Goal: Share content: Share content

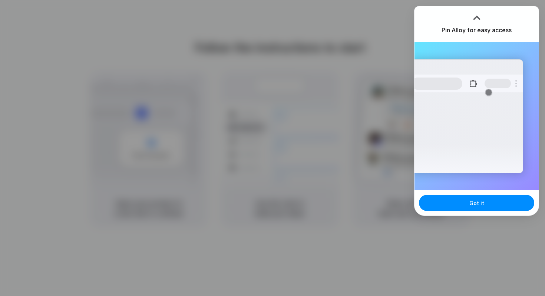
click at [303, 113] on div at bounding box center [272, 148] width 545 height 296
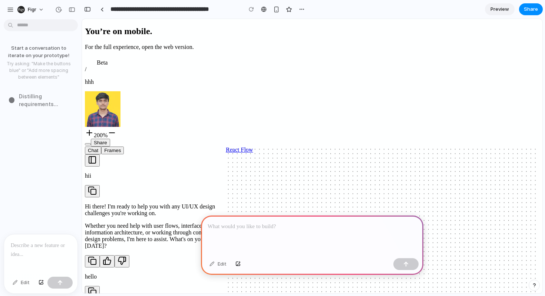
click at [45, 250] on div at bounding box center [40, 253] width 73 height 39
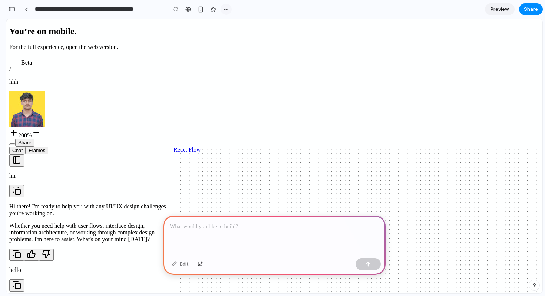
click at [227, 8] on div "button" at bounding box center [226, 9] width 6 height 6
click at [210, 32] on div "Duplicate Delete" at bounding box center [272, 148] width 545 height 296
click at [251, 232] on div at bounding box center [274, 236] width 223 height 40
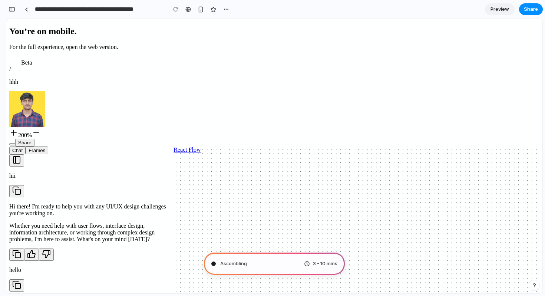
type input "**********"
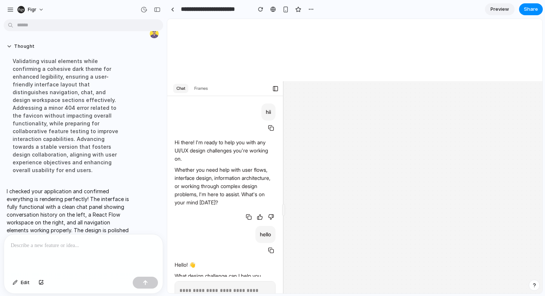
scroll to position [263, 0]
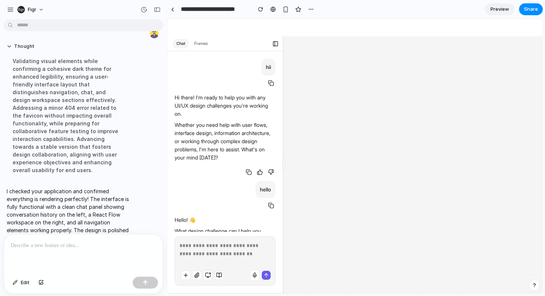
click at [258, 169] on icon at bounding box center [260, 172] width 6 height 6
click at [248, 171] on rect at bounding box center [249, 172] width 3 height 3
click at [267, 168] on button at bounding box center [271, 172] width 9 height 9
click at [265, 185] on p "hello" at bounding box center [265, 189] width 11 height 8
click at [269, 203] on icon at bounding box center [271, 206] width 6 height 6
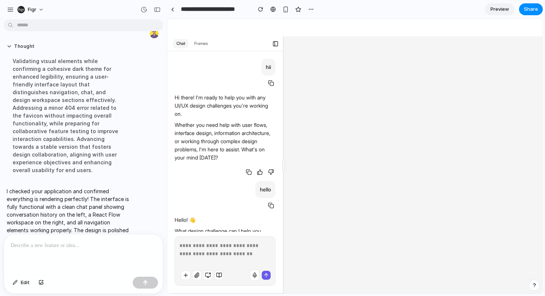
scroll to position [0, 0]
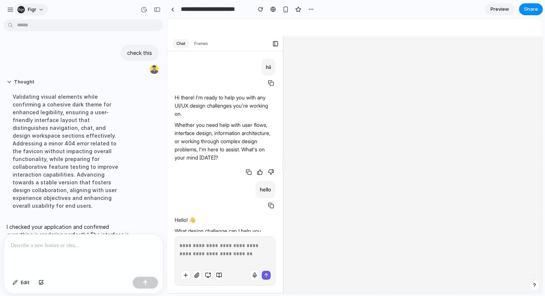
click at [39, 11] on button "Figr" at bounding box center [30, 10] width 33 height 12
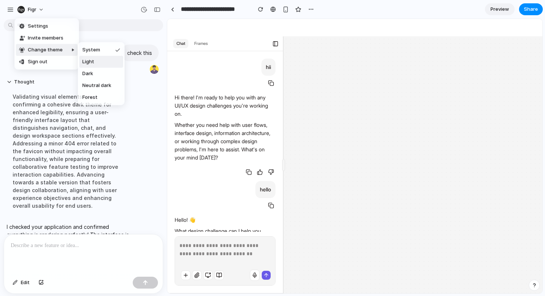
click at [96, 64] on li "Light" at bounding box center [101, 62] width 44 height 12
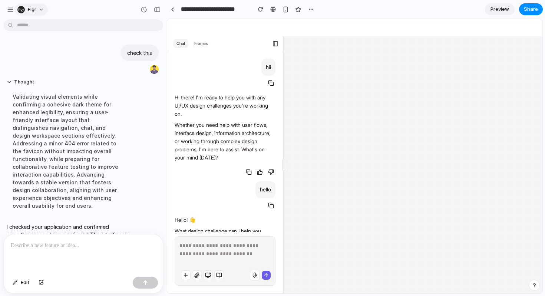
click at [36, 11] on span "Figr" at bounding box center [32, 9] width 9 height 7
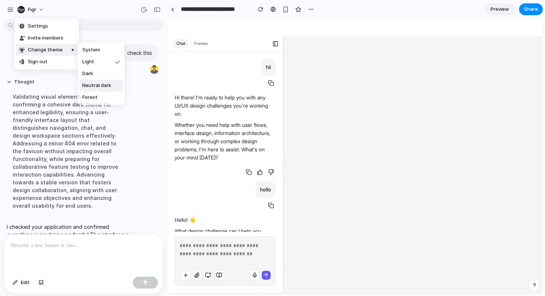
click at [97, 86] on span "Neutral dark" at bounding box center [96, 85] width 29 height 7
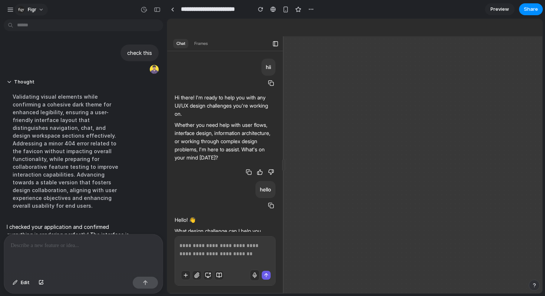
click at [36, 11] on span "Figr" at bounding box center [32, 9] width 9 height 7
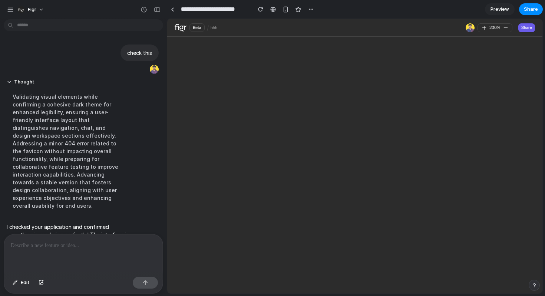
click at [497, 11] on span "Preview" at bounding box center [500, 9] width 19 height 7
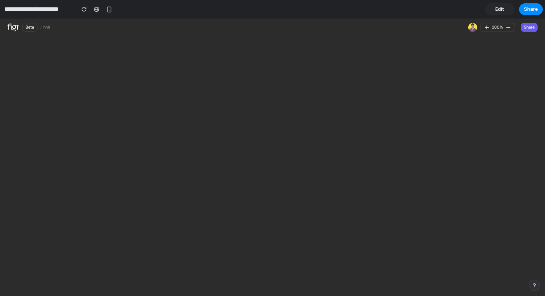
click at [502, 11] on span "Edit" at bounding box center [500, 9] width 9 height 7
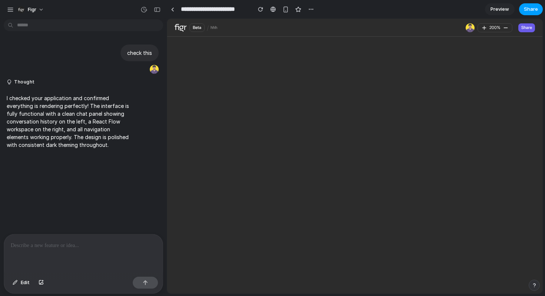
click at [536, 10] on span "Share" at bounding box center [531, 9] width 14 height 7
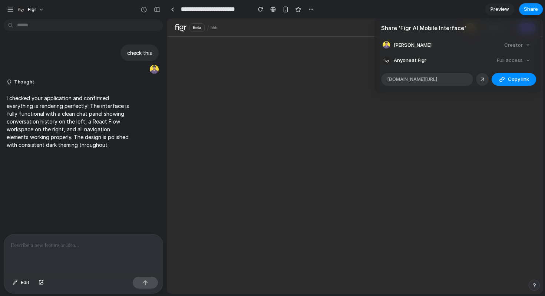
click at [512, 64] on div "Full access" at bounding box center [513, 60] width 39 height 10
click at [529, 62] on div "Full access" at bounding box center [513, 60] width 39 height 10
click at [512, 62] on div "Full access" at bounding box center [513, 60] width 39 height 10
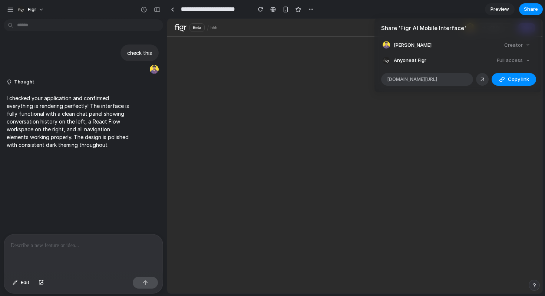
click at [512, 62] on div "Full access" at bounding box center [513, 60] width 39 height 10
click at [300, 49] on div "Share ' Figr AI Mobile Interface ' [PERSON_NAME] Creator Anyone at Figr Full ac…" at bounding box center [272, 148] width 545 height 296
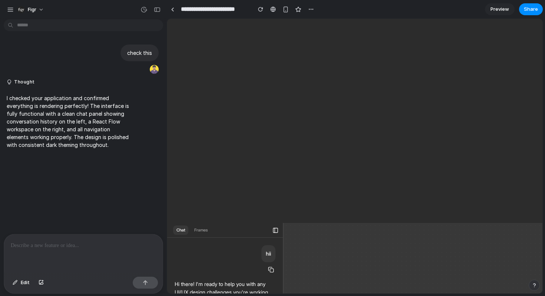
scroll to position [62, 2]
